Goal: Navigation & Orientation: Find specific page/section

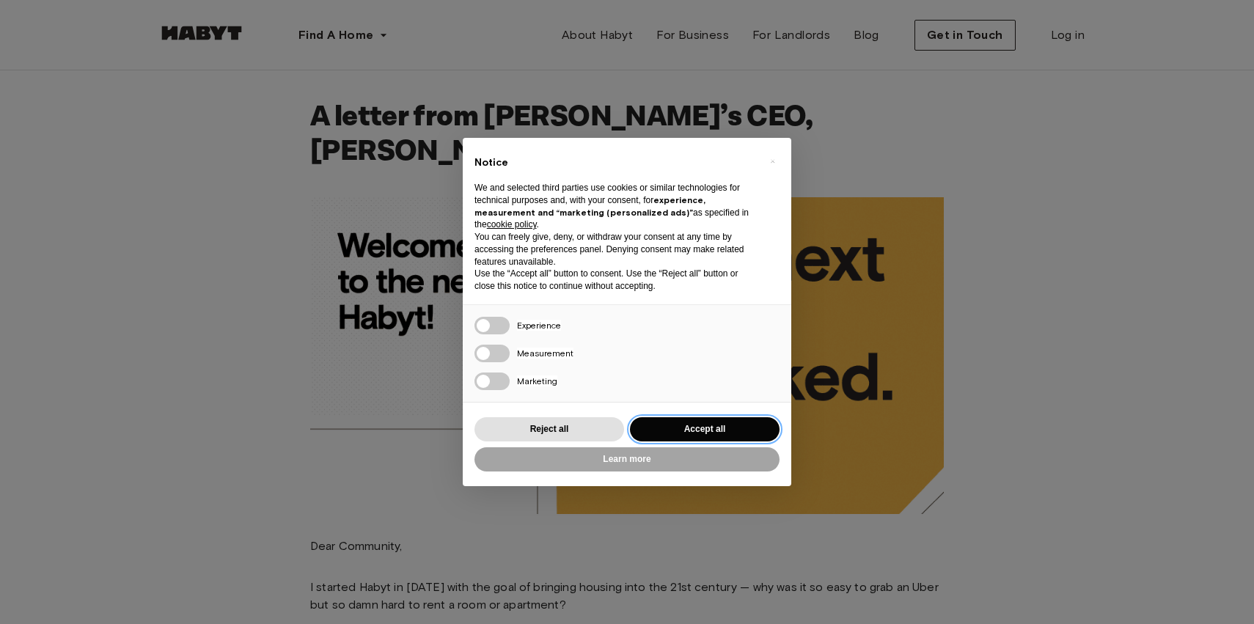
click at [721, 429] on button "Accept all" at bounding box center [705, 429] width 150 height 24
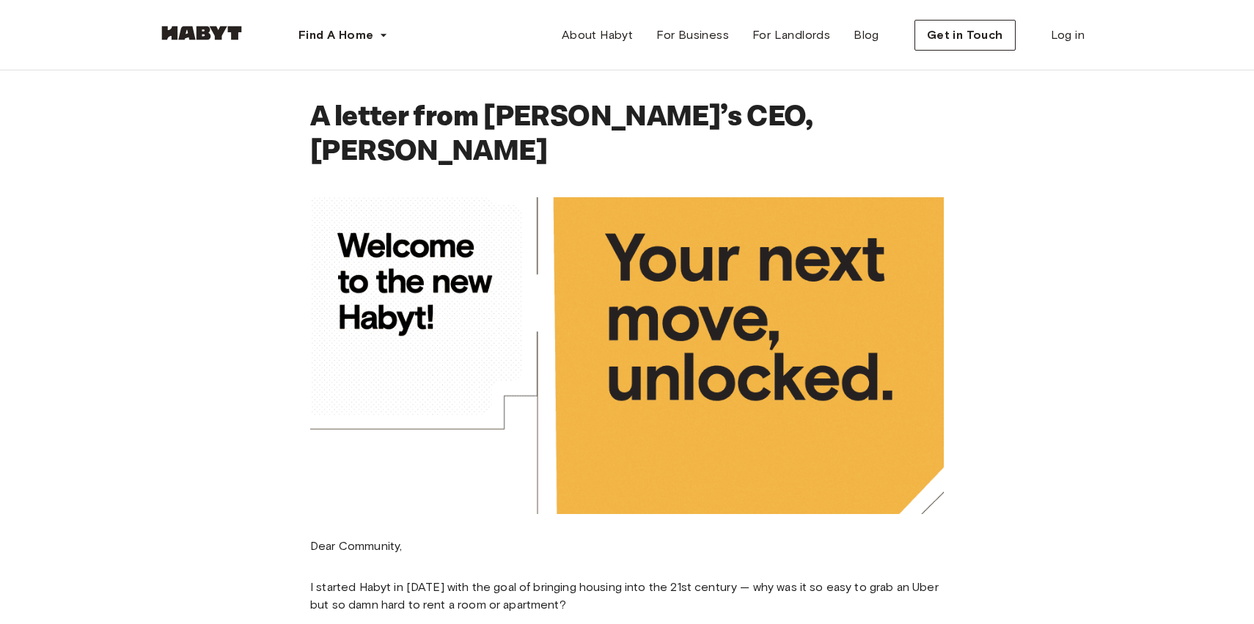
click at [221, 38] on img at bounding box center [202, 33] width 88 height 15
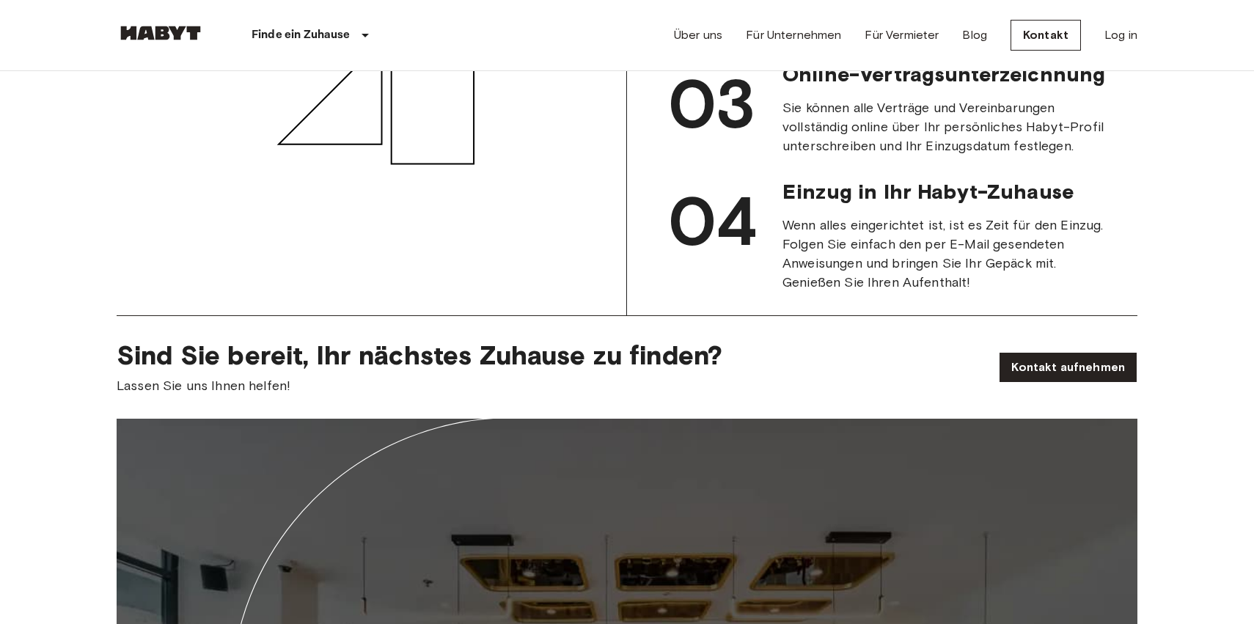
click at [1178, 205] on body "Finde ein Zuhause [GEOGRAPHIC_DATA] [GEOGRAPHIC_DATA] [GEOGRAPHIC_DATA] [GEOGRA…" at bounding box center [627, 589] width 1254 height 4604
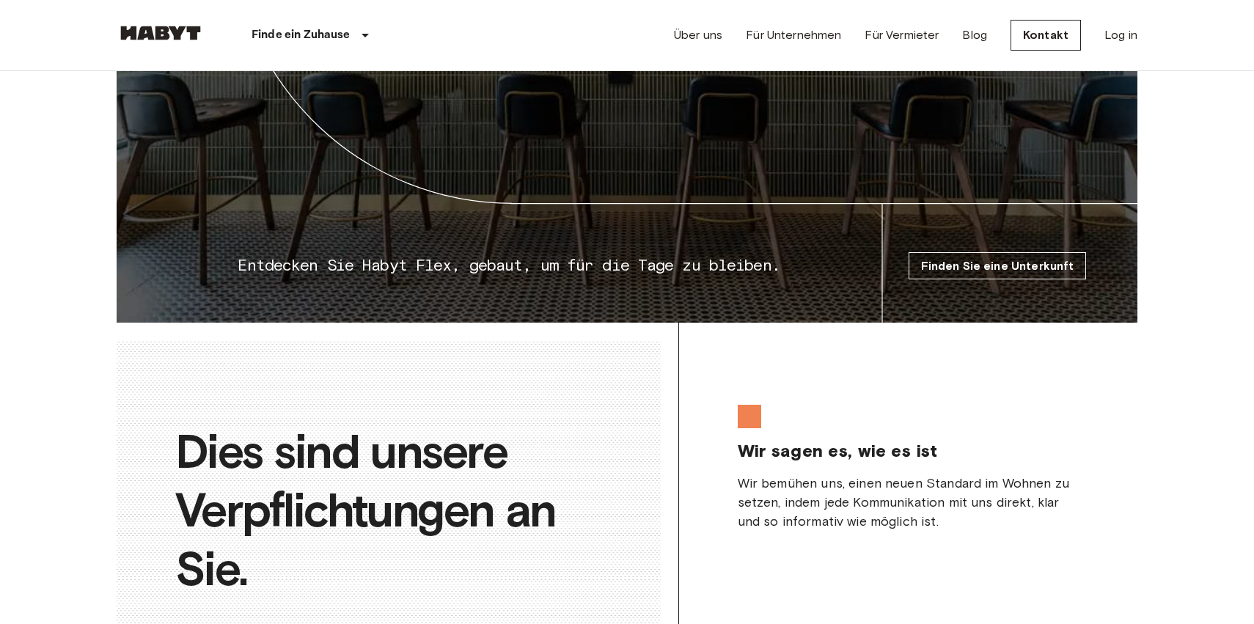
scroll to position [2846, 0]
